Goal: Task Accomplishment & Management: Complete application form

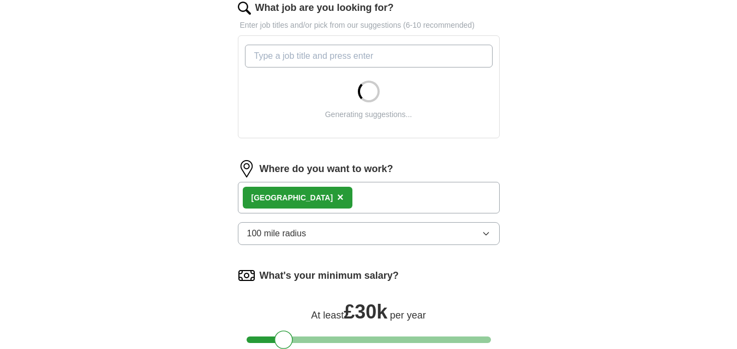
scroll to position [374, 0]
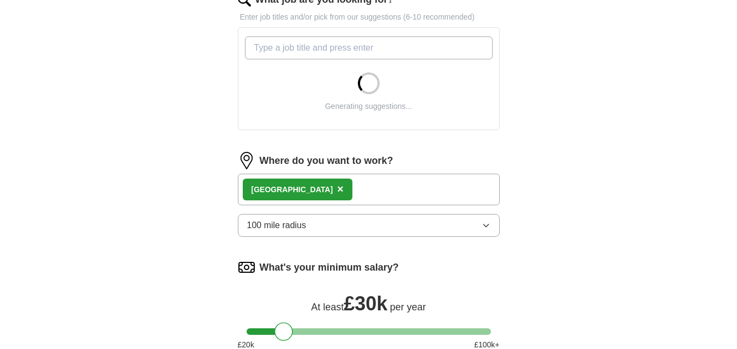
drag, startPoint x: 744, startPoint y: 80, endPoint x: 744, endPoint y: 210, distance: 130.3
click at [737, 210] on html "[EMAIL_ADDRESS][DOMAIN_NAME] [GEOGRAPHIC_DATA] Alerts Favourites CVs ApplyIQ Pr…" at bounding box center [368, 99] width 737 height 947
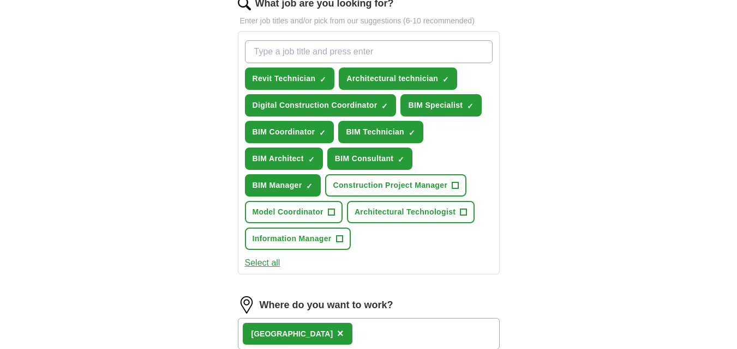
scroll to position [361, 0]
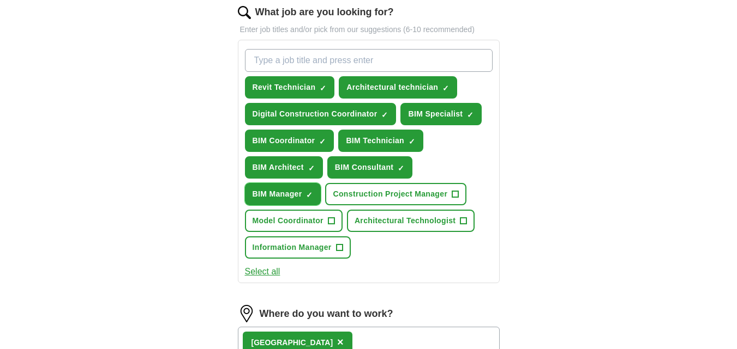
click at [0, 0] on span "×" at bounding box center [0, 0] width 0 height 0
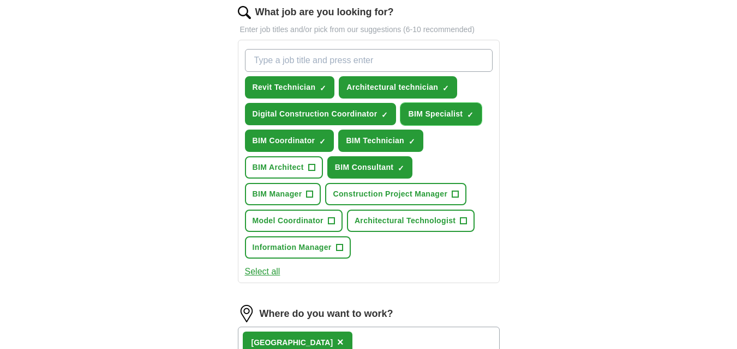
click at [0, 0] on span "×" at bounding box center [0, 0] width 0 height 0
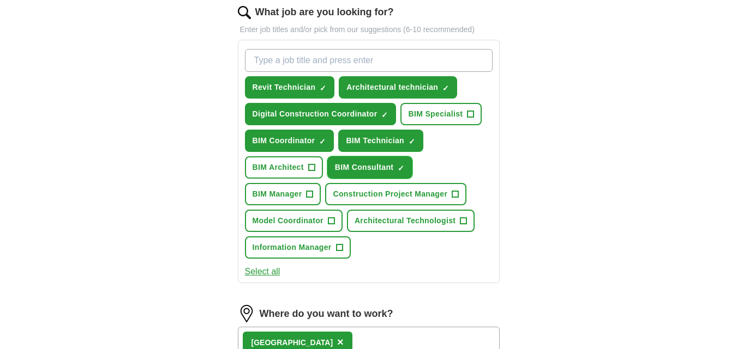
click at [0, 0] on span "×" at bounding box center [0, 0] width 0 height 0
click at [458, 153] on div "Revit Technician ✓ × Architectural technician ✓ × Digital Construction Coordina…" at bounding box center [369, 154] width 252 height 219
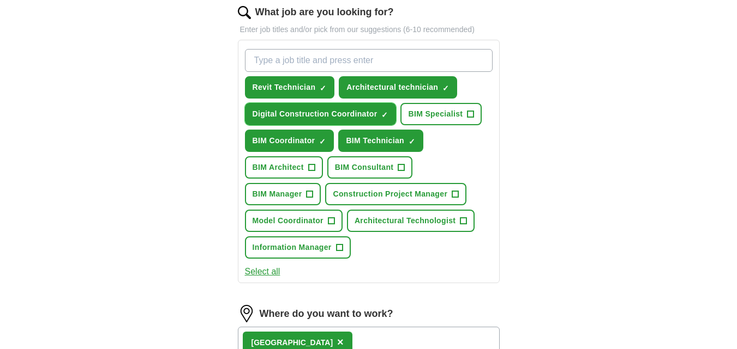
click at [0, 0] on span "×" at bounding box center [0, 0] width 0 height 0
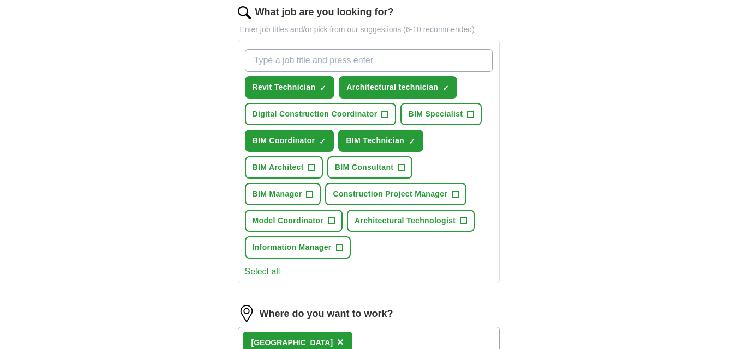
click at [331, 65] on input "What job are you looking for?" at bounding box center [369, 60] width 248 height 23
type input "CAD Technician"
click at [323, 59] on input "CAD Technician" at bounding box center [369, 60] width 248 height 23
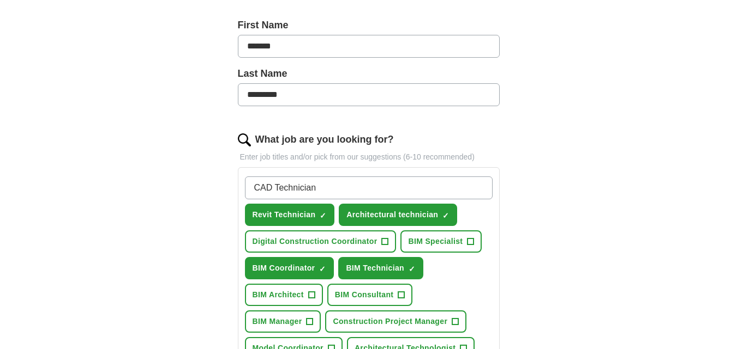
scroll to position [236, 0]
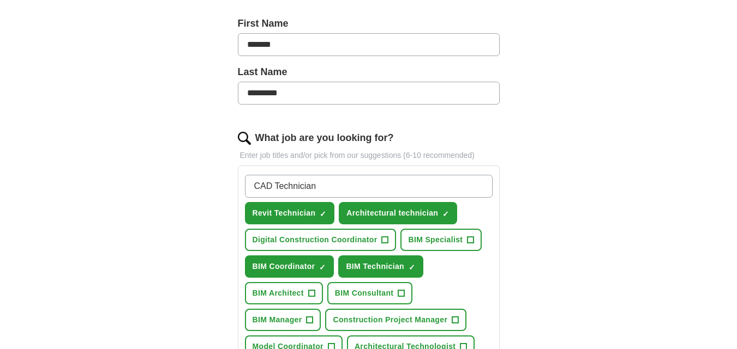
click at [311, 185] on input "CAD Technician" at bounding box center [369, 186] width 248 height 23
click at [329, 183] on input "CAD Technician" at bounding box center [369, 186] width 248 height 23
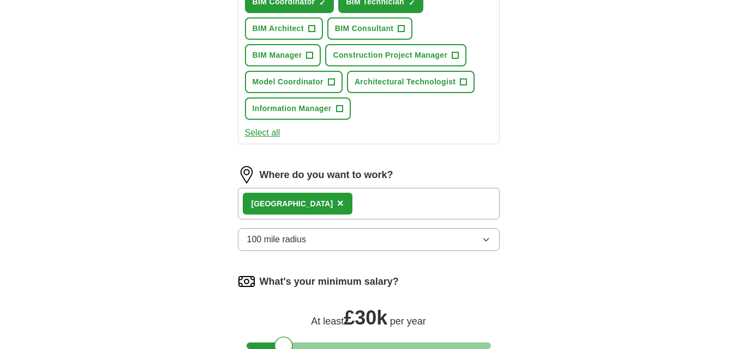
scroll to position [765, 0]
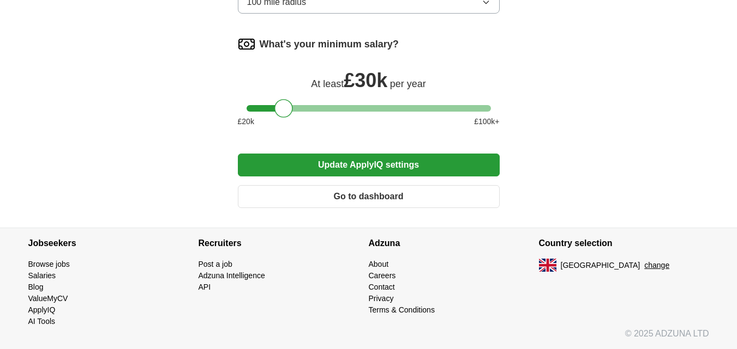
click at [357, 164] on button "Update ApplyIQ settings" at bounding box center [369, 165] width 262 height 23
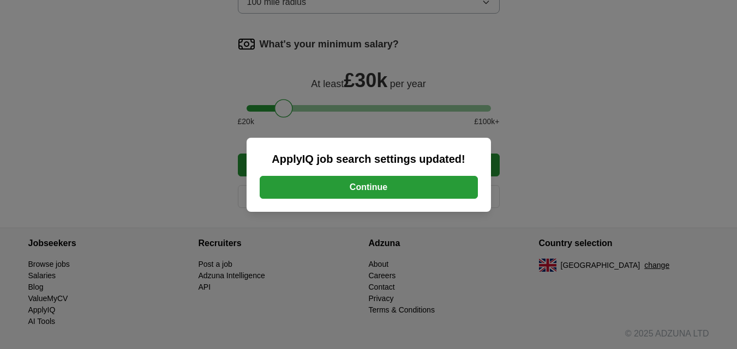
click at [395, 192] on button "Continue" at bounding box center [369, 187] width 218 height 23
